Goal: Check status

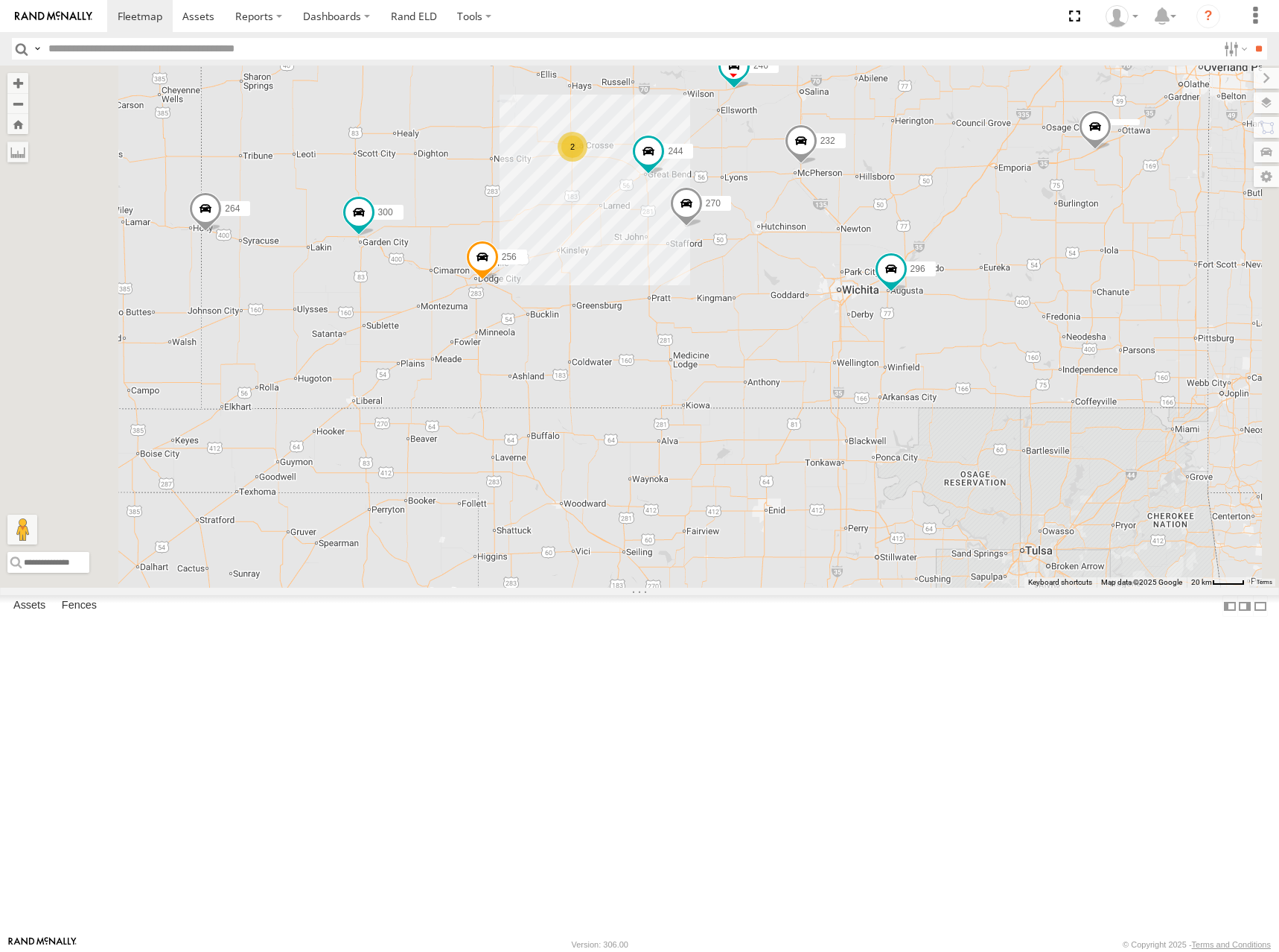
drag, startPoint x: 565, startPoint y: 323, endPoint x: 740, endPoint y: 328, distance: 175.1
click at [740, 328] on div "300 244 246 270 256 232 296 264 2" at bounding box center [640, 327] width 1279 height 522
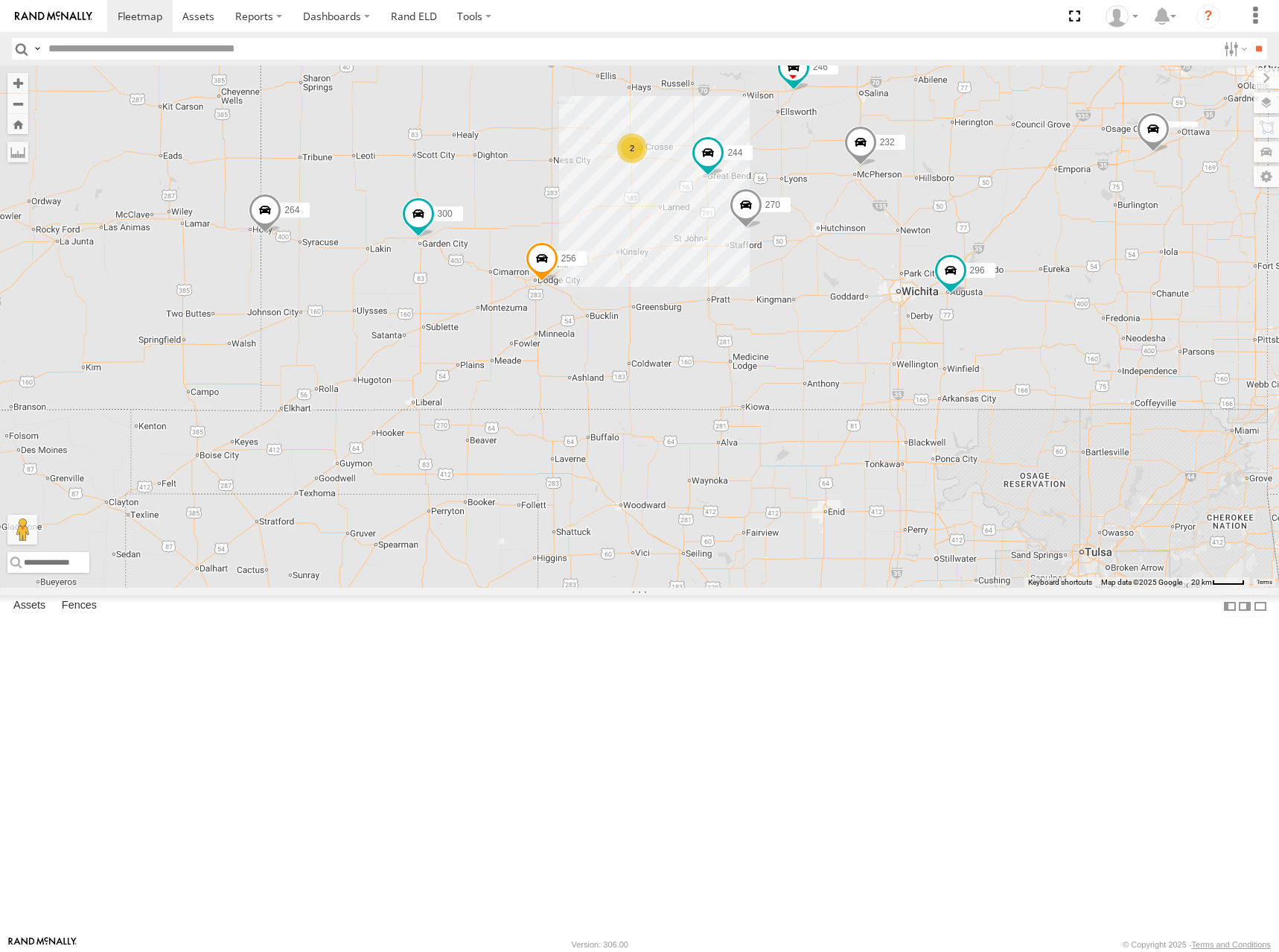
drag, startPoint x: 705, startPoint y: 314, endPoint x: 771, endPoint y: 315, distance: 66.0
click at [771, 315] on div "300 244 246 270 256 232 296 264 2" at bounding box center [640, 327] width 1279 height 522
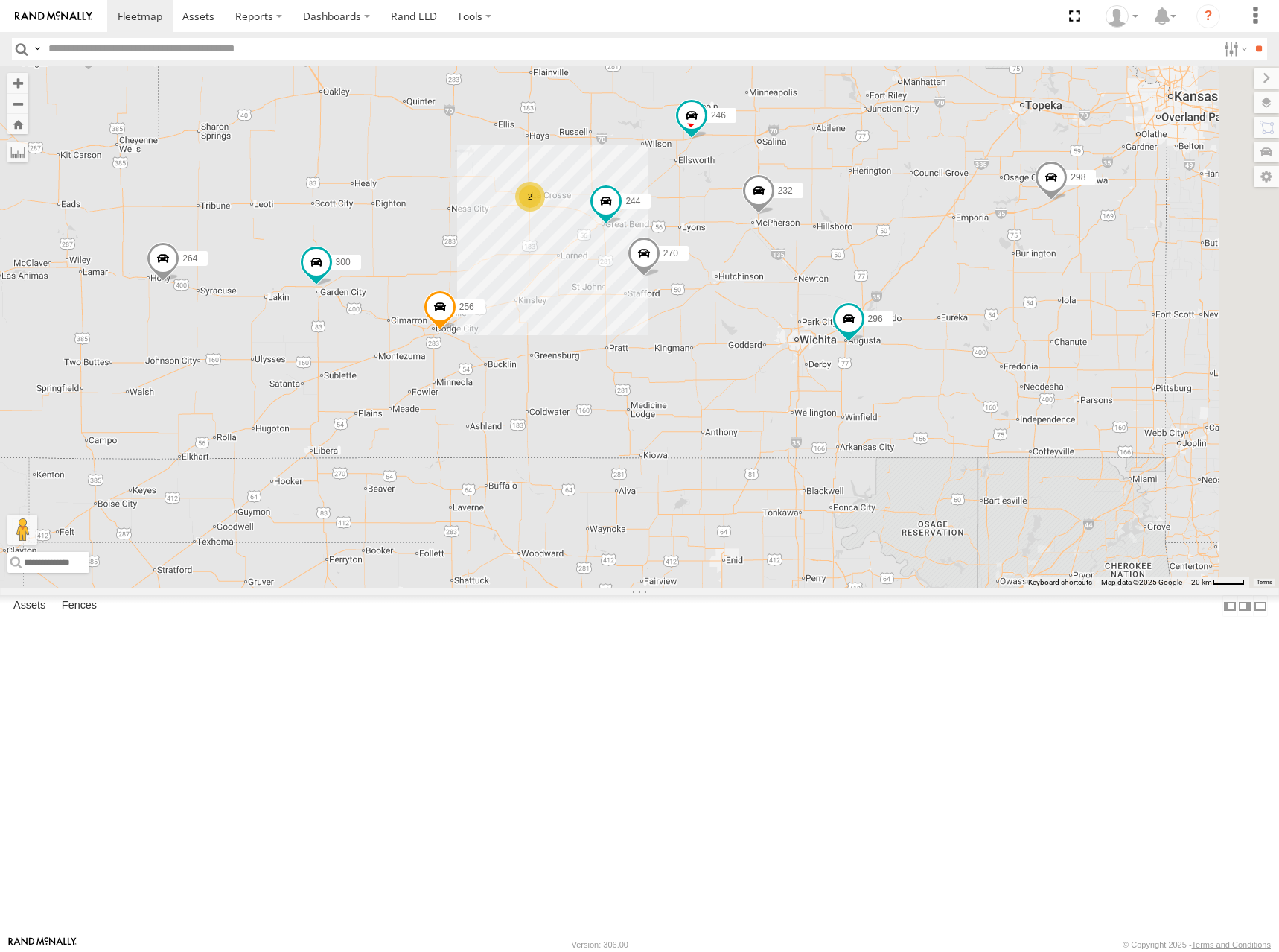
drag, startPoint x: 748, startPoint y: 270, endPoint x: 645, endPoint y: 318, distance: 113.6
click at [645, 318] on div "300 244 246 298 270 256 232 296 264 2" at bounding box center [640, 327] width 1279 height 522
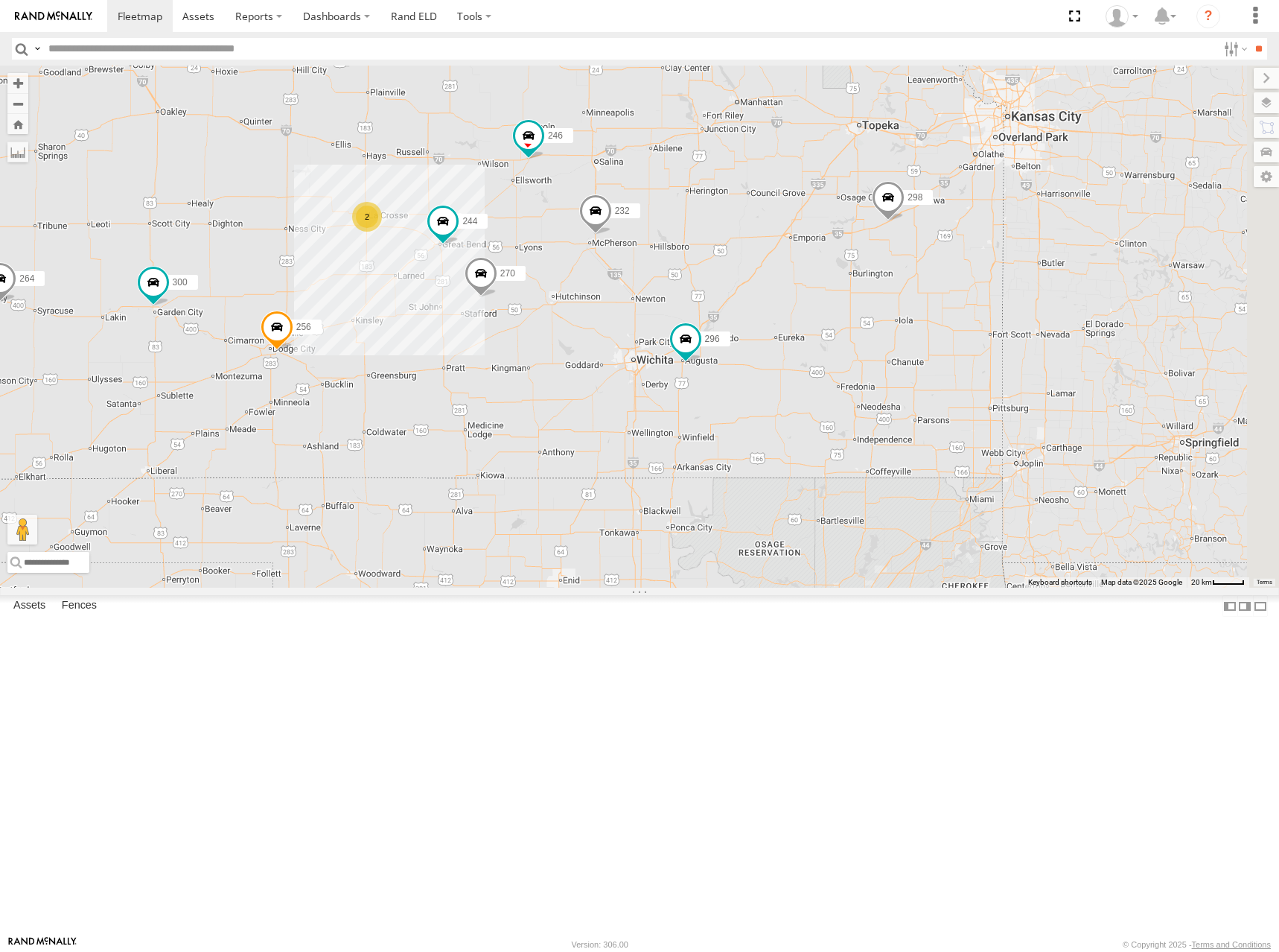
drag, startPoint x: 1023, startPoint y: 286, endPoint x: 856, endPoint y: 306, distance: 168.2
click at [856, 306] on div "300 244 246 298 270 256 232 296 264 2" at bounding box center [640, 327] width 1279 height 522
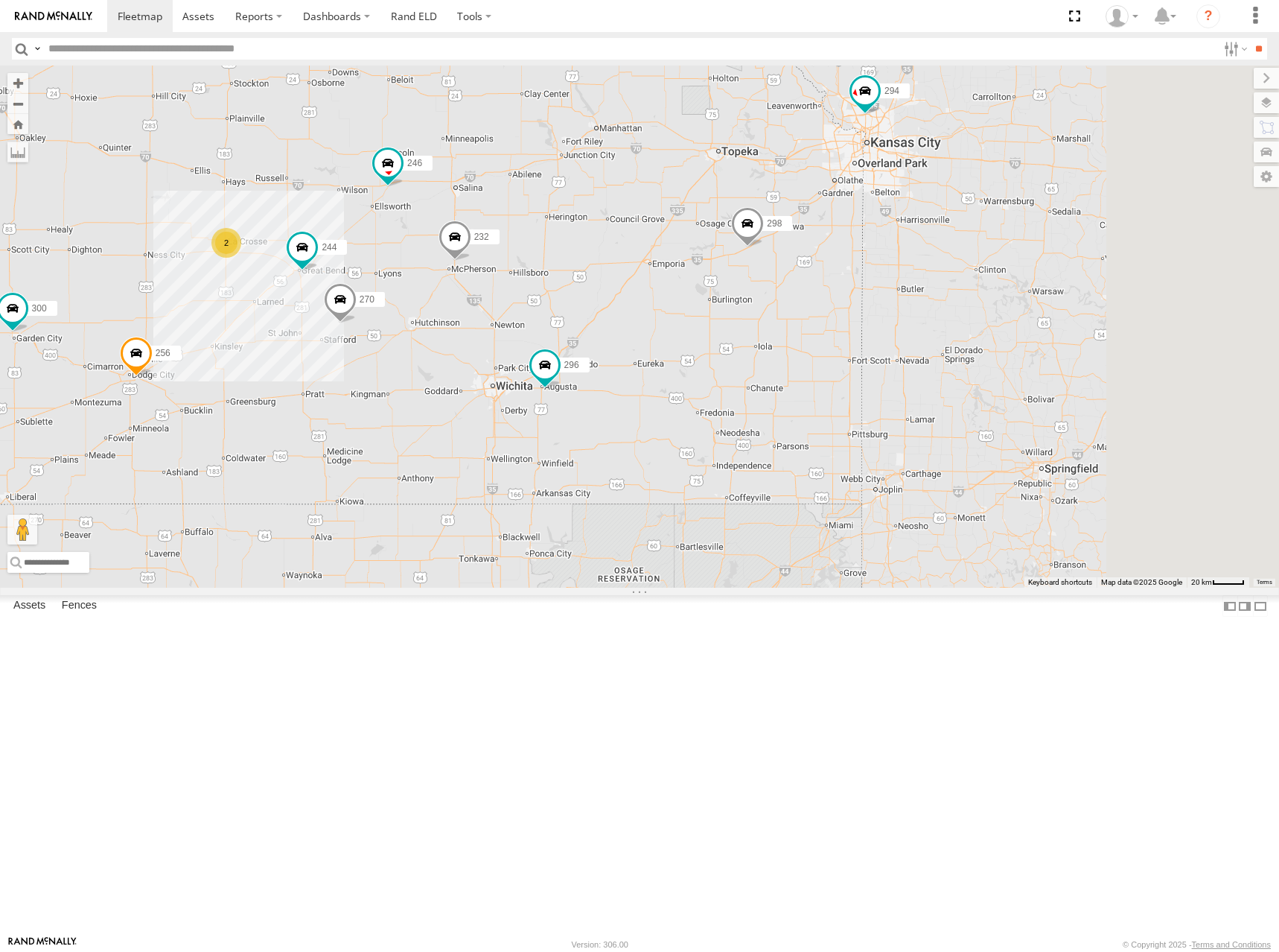
drag, startPoint x: 865, startPoint y: 279, endPoint x: 686, endPoint y: 312, distance: 182.0
click at [686, 312] on div "300 244 246 298 270 256 232 296 264 294 2" at bounding box center [640, 327] width 1279 height 522
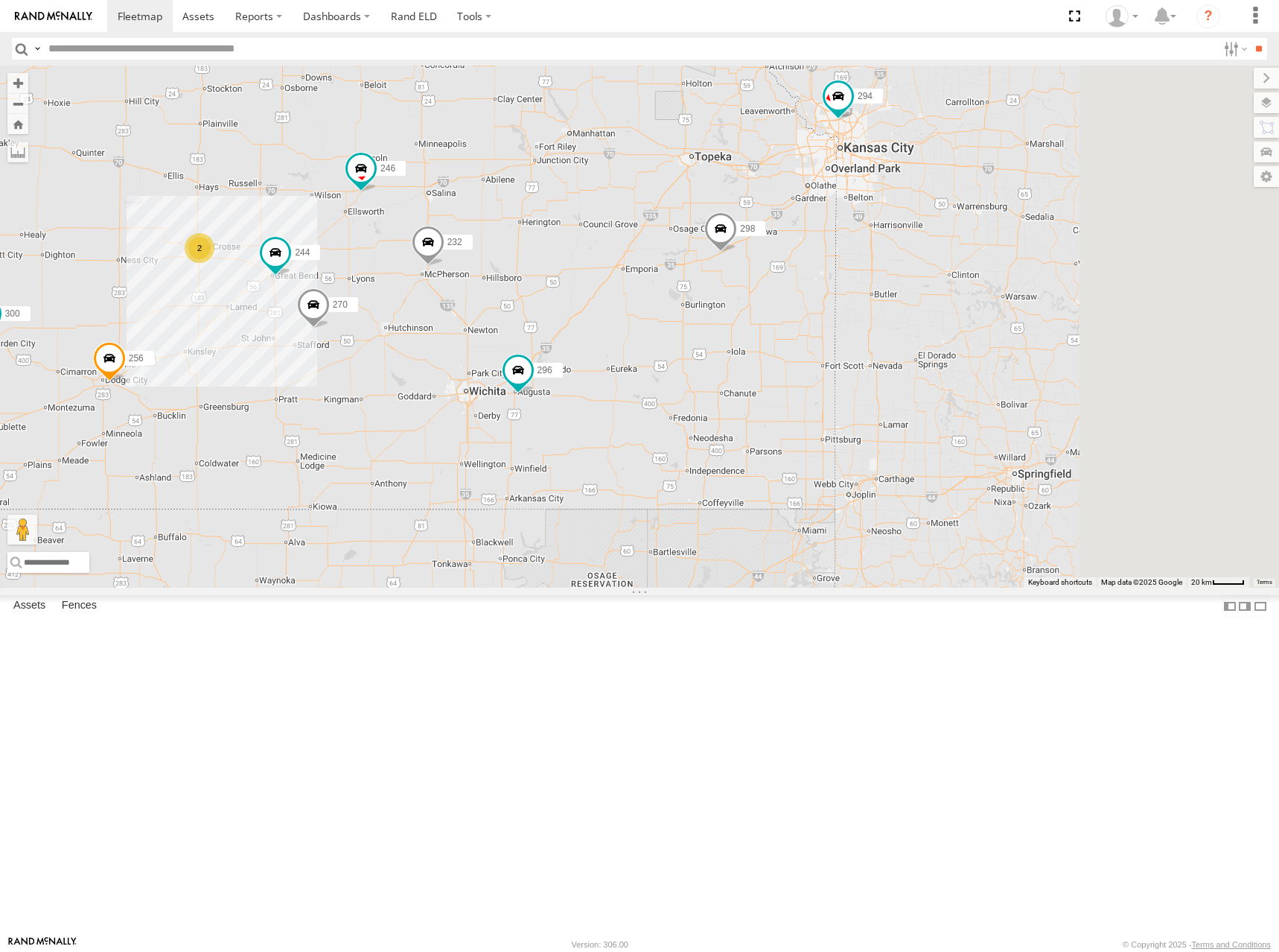
drag, startPoint x: 963, startPoint y: 325, endPoint x: 904, endPoint y: 341, distance: 61.1
click at [904, 341] on div "300 244 246 298 270 256 232 296 264 294 2" at bounding box center [640, 327] width 1279 height 522
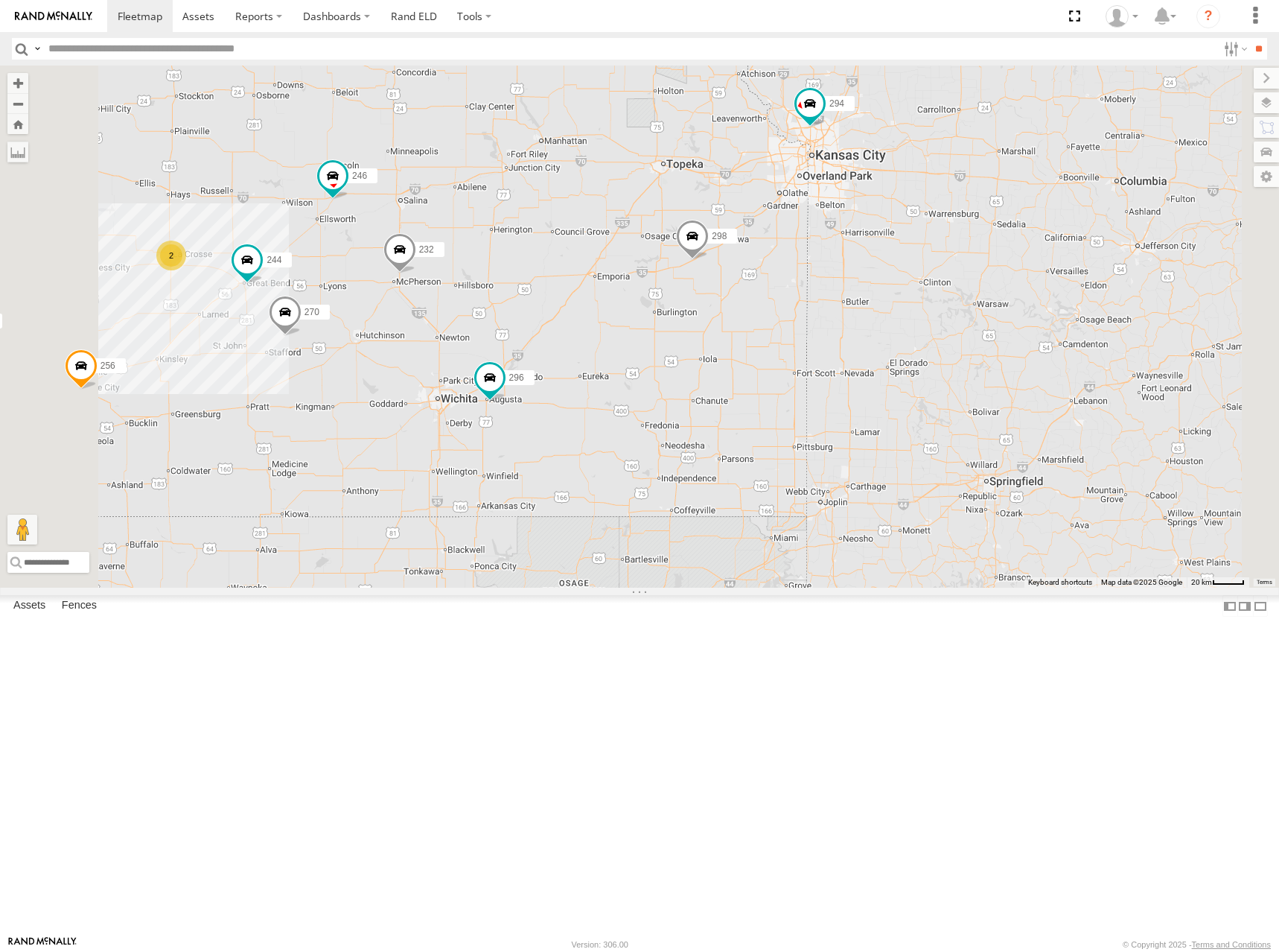
drag, startPoint x: 742, startPoint y: 331, endPoint x: 833, endPoint y: 302, distance: 95.5
click at [832, 302] on div "300 244 246 298 270 256 232 296 264 294 2" at bounding box center [640, 327] width 1279 height 522
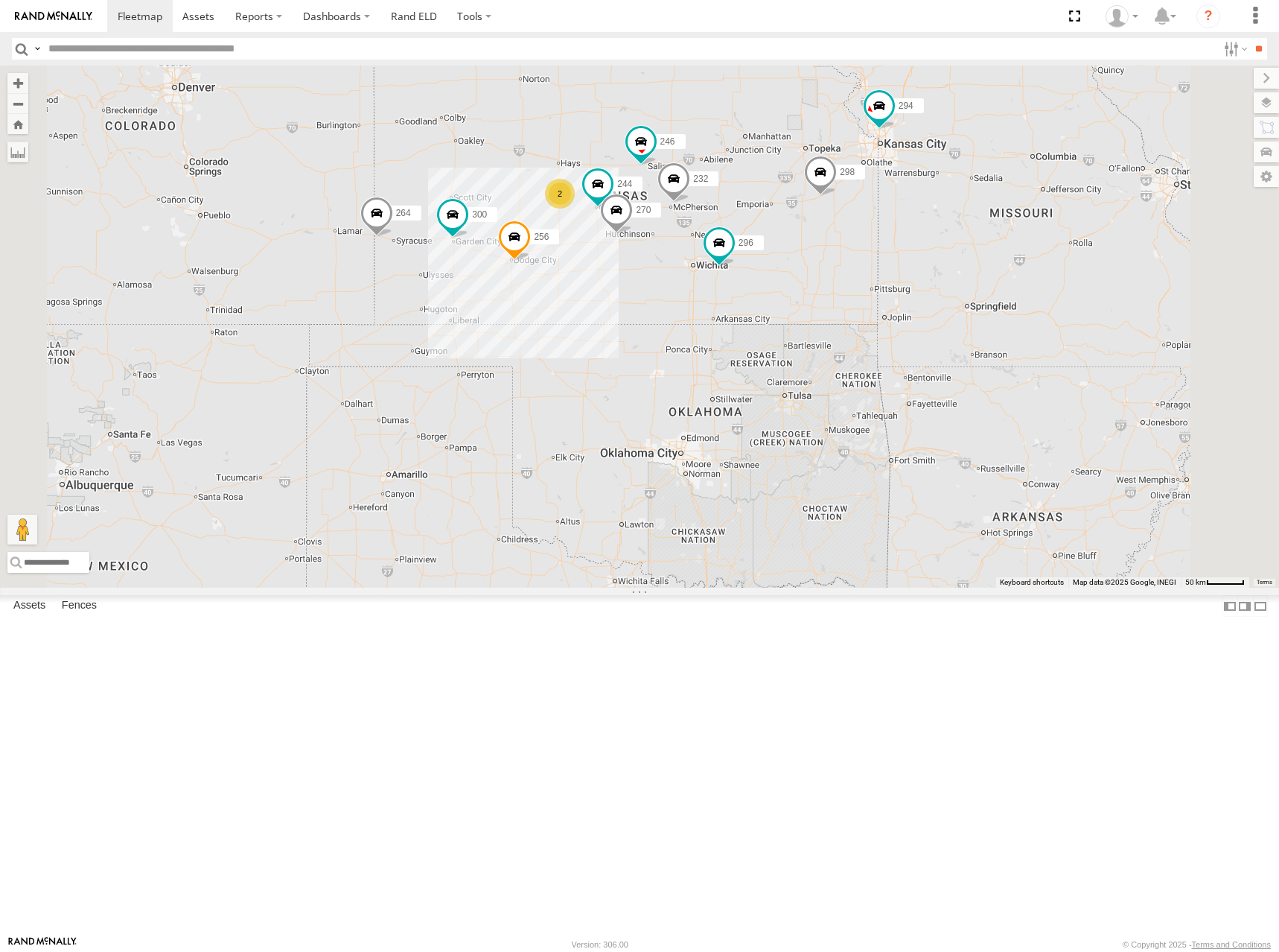
drag, startPoint x: 811, startPoint y: 279, endPoint x: 893, endPoint y: 308, distance: 87.0
click at [893, 308] on div "300 244 246 298 270 256 232 296 264 294 2 260" at bounding box center [640, 327] width 1279 height 522
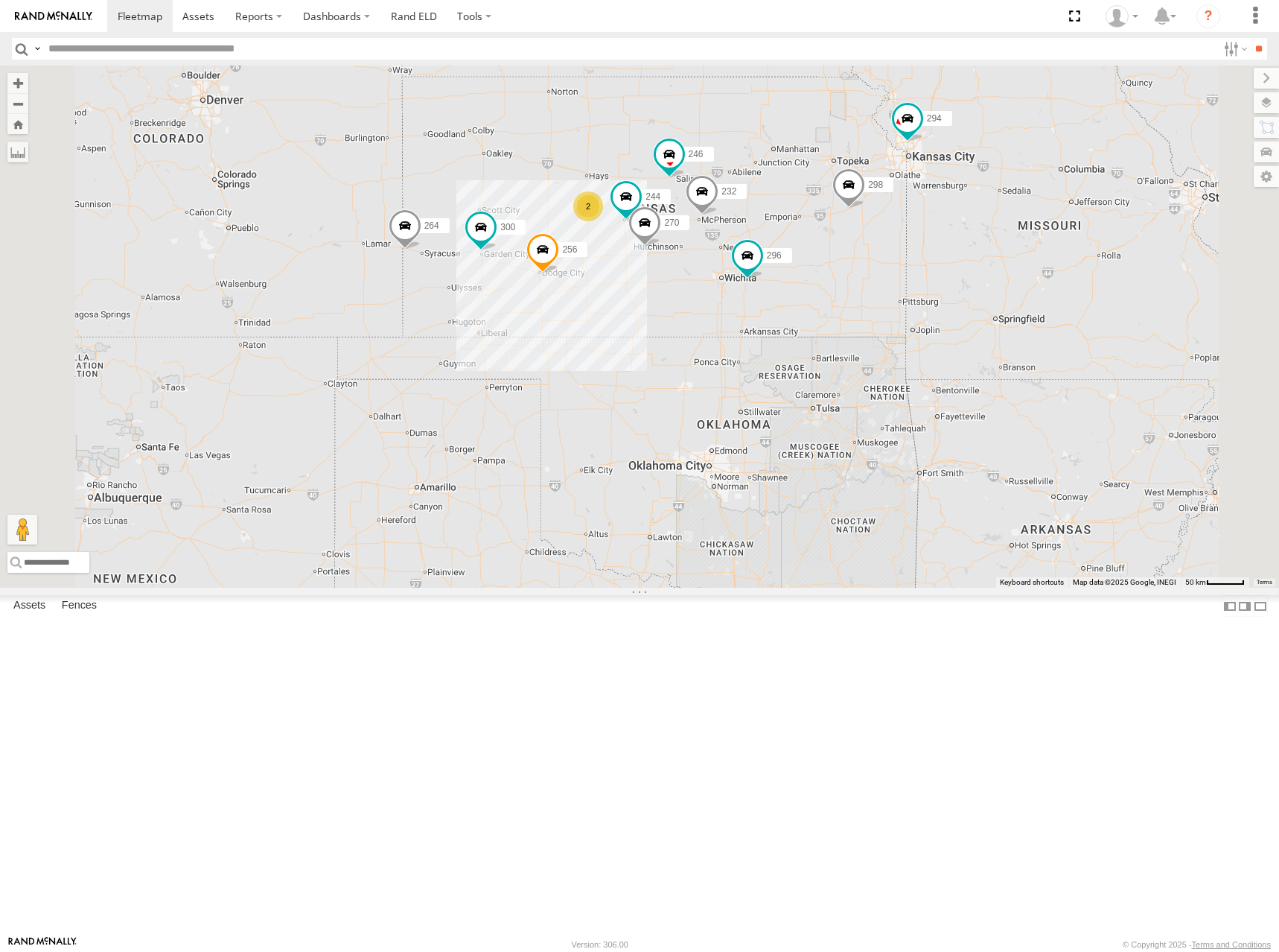
drag, startPoint x: 949, startPoint y: 283, endPoint x: 951, endPoint y: 290, distance: 7.3
click at [949, 289] on div "300 244 246 298 270 256 232 296 264 294 260 2" at bounding box center [640, 327] width 1279 height 522
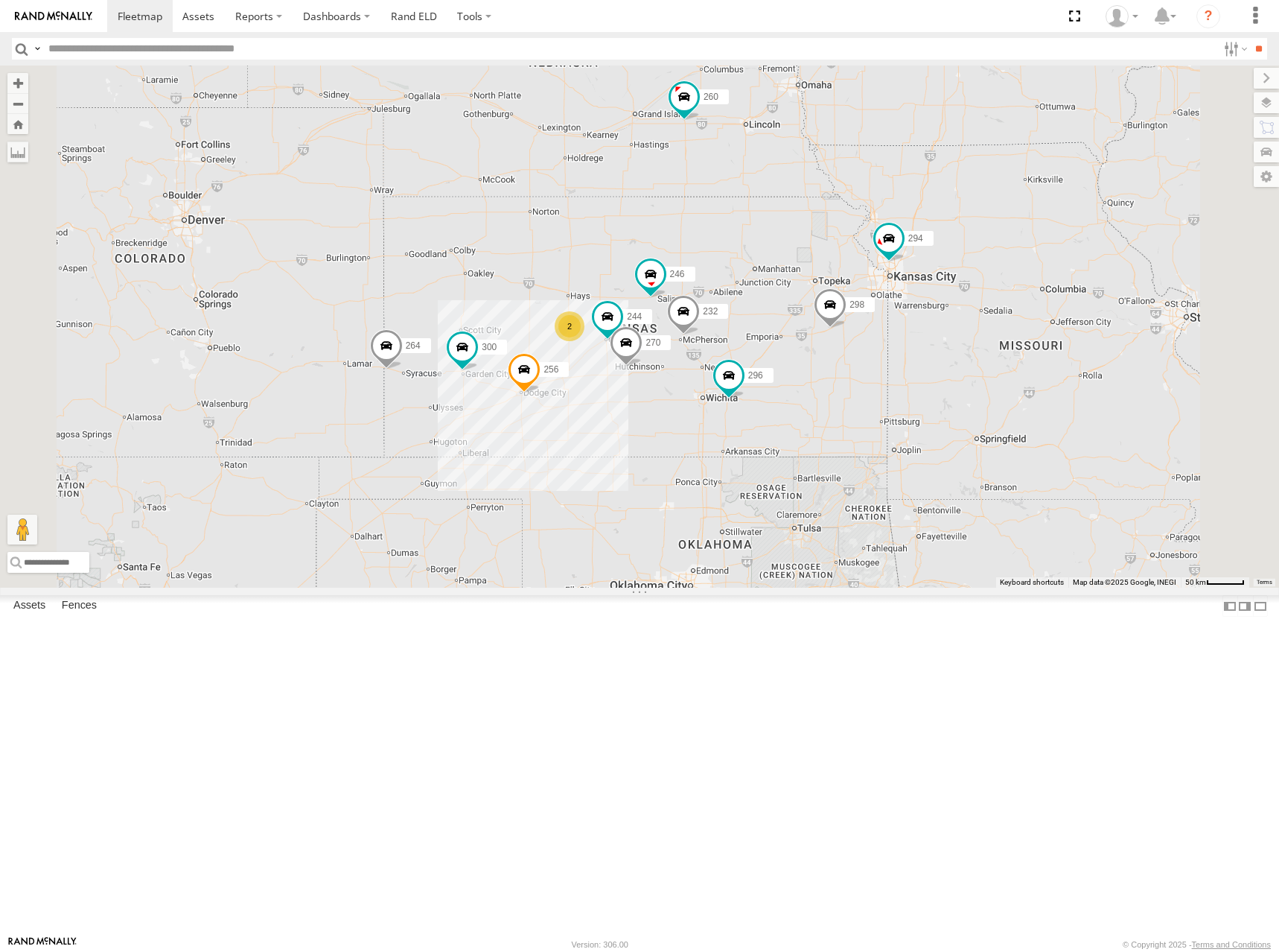
drag, startPoint x: 987, startPoint y: 257, endPoint x: 968, endPoint y: 376, distance: 120.5
click at [968, 376] on div "300 244 246 298 270 256 232 296 264 294 260 2" at bounding box center [640, 327] width 1279 height 522
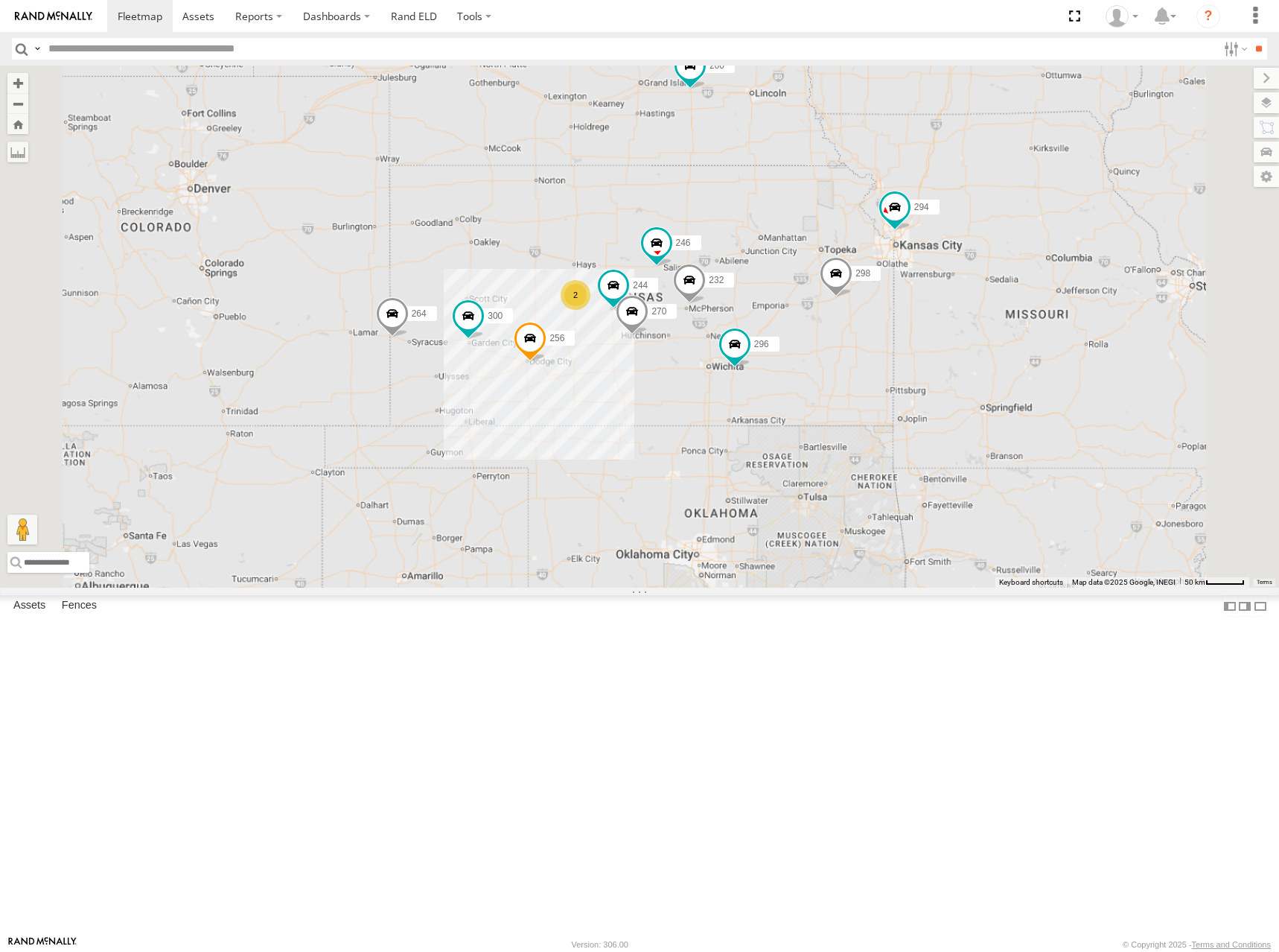
click at [909, 379] on div "300 244 246 298 270 256 232 296 264 294 260 2" at bounding box center [640, 327] width 1279 height 522
